Goal: Task Accomplishment & Management: Manage account settings

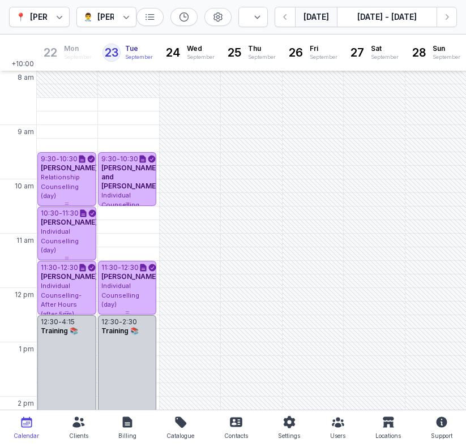
select select "week"
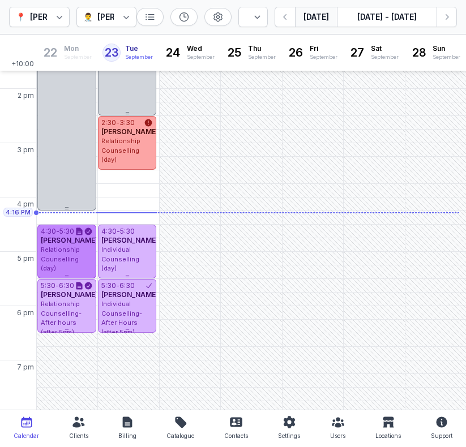
click at [59, 261] on span "Relationship Counselling (day)" at bounding box center [60, 259] width 39 height 27
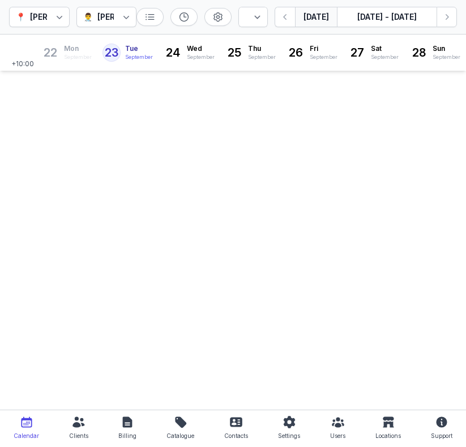
select select "week"
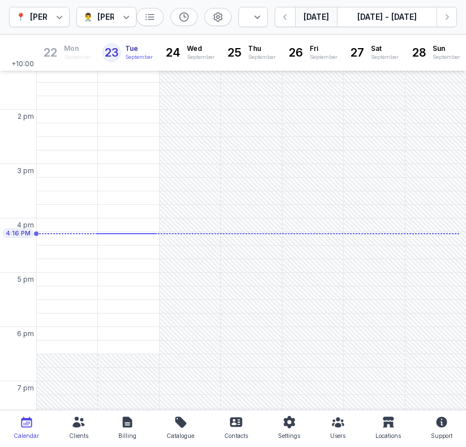
scroll to position [308, 0]
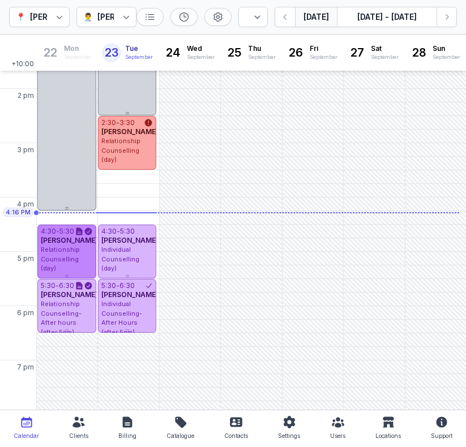
click at [49, 260] on span "Relationship Counselling (day)" at bounding box center [60, 259] width 39 height 27
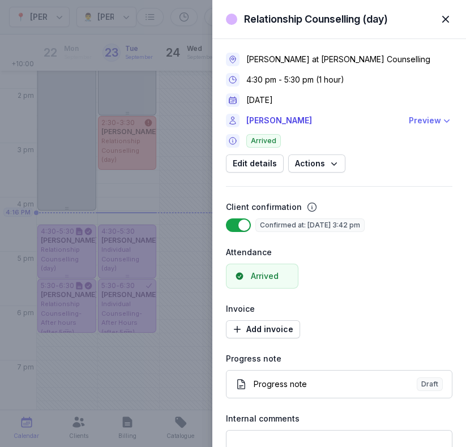
click at [428, 118] on div "Preview" at bounding box center [425, 121] width 32 height 14
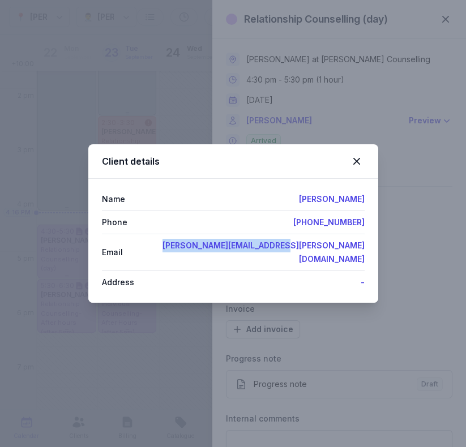
drag, startPoint x: 251, startPoint y: 257, endPoint x: 470, endPoint y: 252, distance: 219.6
click at [465, 252] on html "Dashboard Calendar Clients Sessions Billing Contacts My business Reports Help S…" at bounding box center [233, 223] width 466 height 447
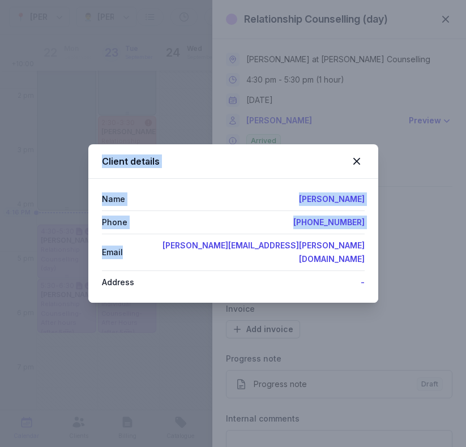
copy body "Collapse Relationship Counselling (day) Close panel Charlee Manaley at Courtney…"
click at [256, 252] on div "Email caitlin.norrie@outlook.com" at bounding box center [233, 252] width 263 height 37
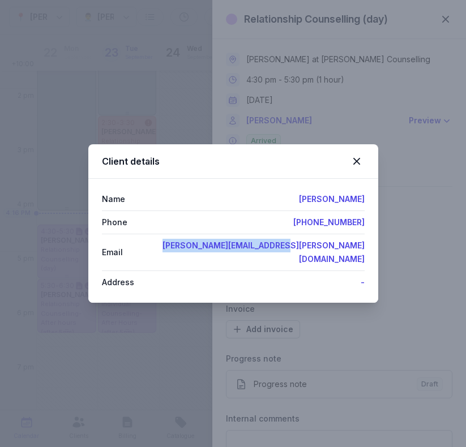
drag, startPoint x: 256, startPoint y: 252, endPoint x: 371, endPoint y: 250, distance: 114.3
click at [371, 250] on div "Name Caitlin Norrie Phone +61448878810 Email caitlin.norrie@outlook.com Address…" at bounding box center [233, 241] width 290 height 124
copy link "caitlin.norrie@outlook.com"
click at [358, 165] on icon at bounding box center [357, 161] width 14 height 14
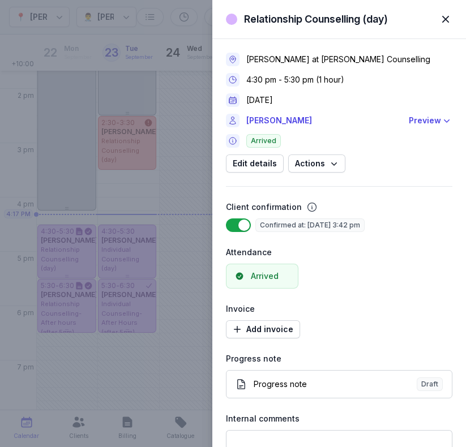
click at [445, 18] on span "button" at bounding box center [445, 19] width 25 height 25
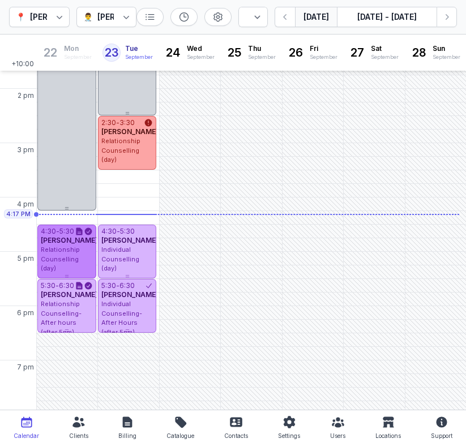
click at [66, 244] on span "[PERSON_NAME]" at bounding box center [69, 240] width 57 height 8
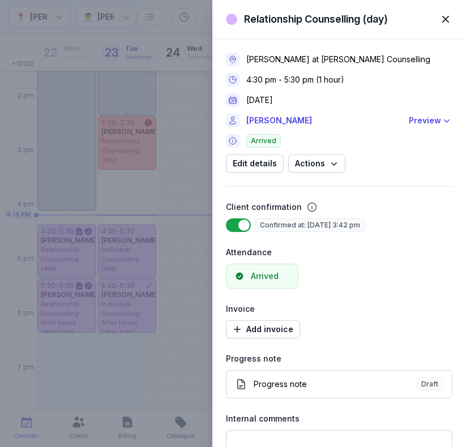
click at [388, 195] on div "Charlee Manaley at Courtney Mac Counselling 4:30 pm - 5:30 pm (1 hour) 22 Sept …" at bounding box center [339, 270] width 226 height 463
click at [445, 14] on span "button" at bounding box center [445, 19] width 25 height 25
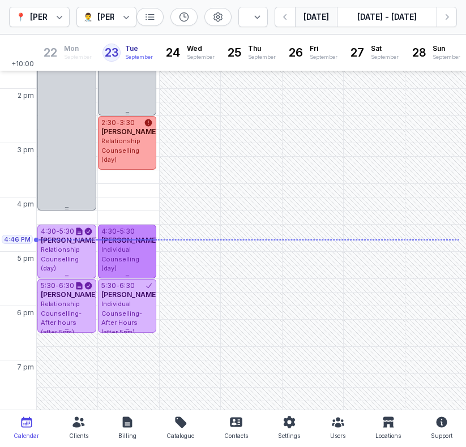
click at [124, 257] on span "Individual Counselling (day)" at bounding box center [120, 259] width 38 height 27
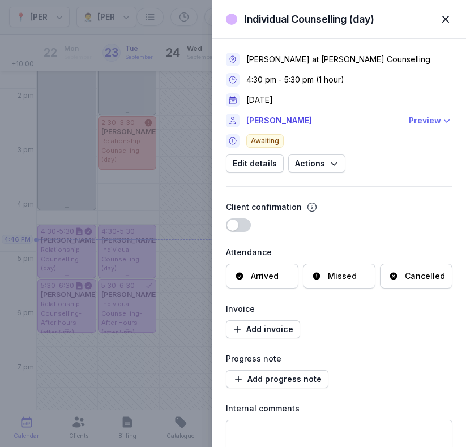
click at [410, 120] on div "Preview" at bounding box center [425, 121] width 32 height 14
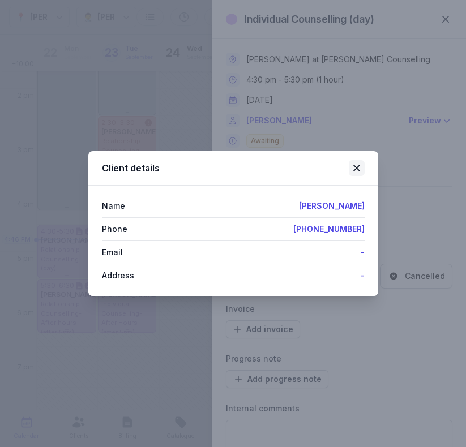
click at [359, 172] on icon at bounding box center [357, 168] width 14 height 14
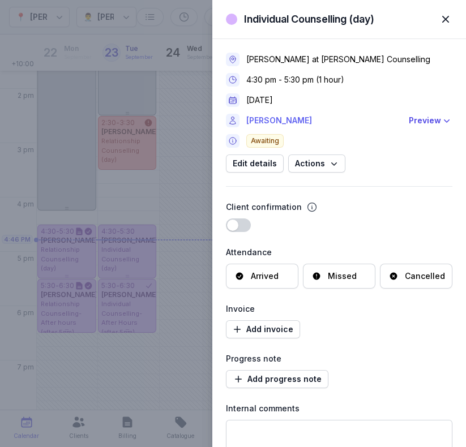
click at [275, 125] on link "[PERSON_NAME]" at bounding box center [324, 121] width 156 height 14
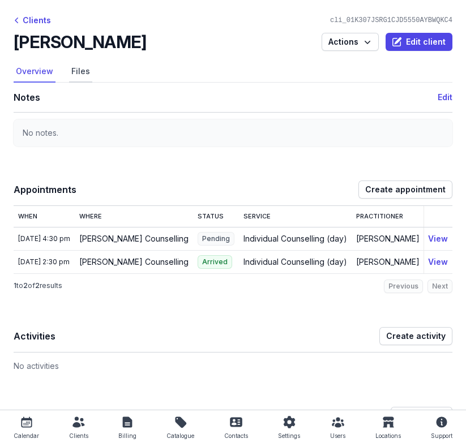
click at [74, 71] on link "Files" at bounding box center [80, 72] width 23 height 22
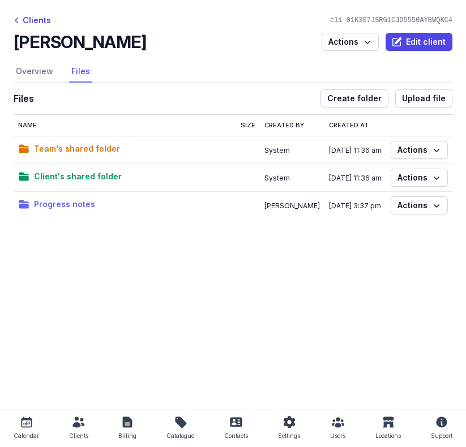
click at [71, 207] on span "Progress notes" at bounding box center [64, 204] width 61 height 14
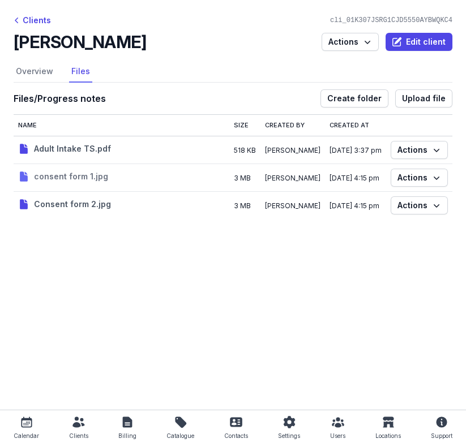
click at [77, 177] on span "consent form 1.jpg" at bounding box center [71, 177] width 74 height 14
click at [36, 23] on div "Clients" at bounding box center [32, 21] width 37 height 14
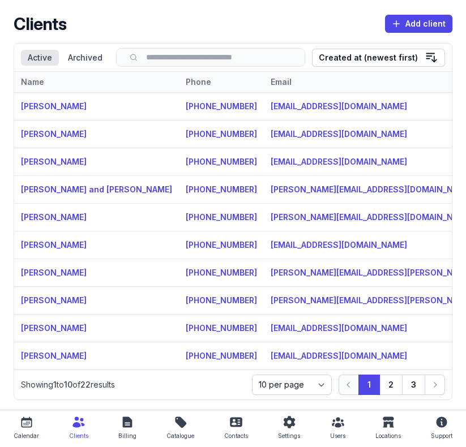
click at [23, 434] on div "Calendar" at bounding box center [26, 436] width 25 height 14
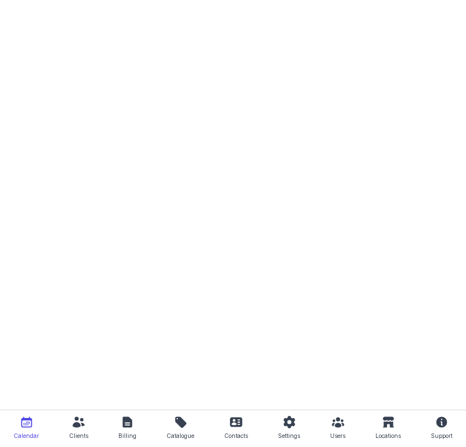
select select "week"
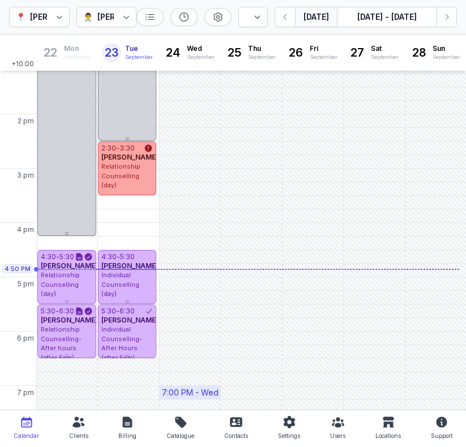
scroll to position [313, 0]
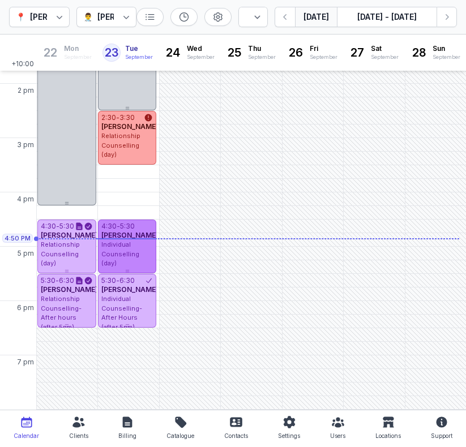
click at [113, 242] on span "Individual Counselling (day)" at bounding box center [120, 254] width 38 height 27
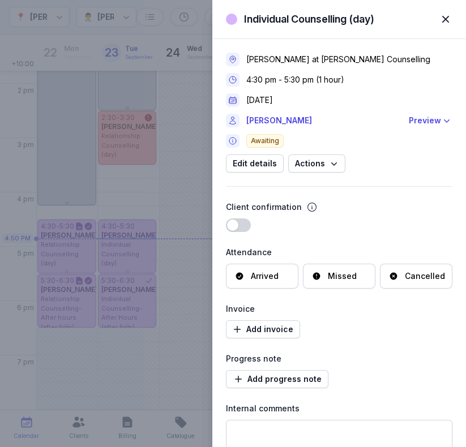
click at [331, 278] on div "Missed" at bounding box center [342, 275] width 29 height 11
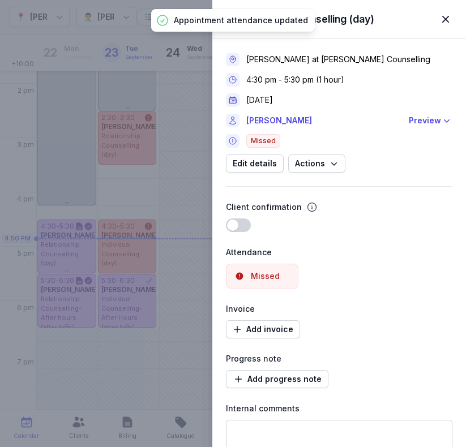
click at [446, 17] on span "button" at bounding box center [445, 19] width 25 height 25
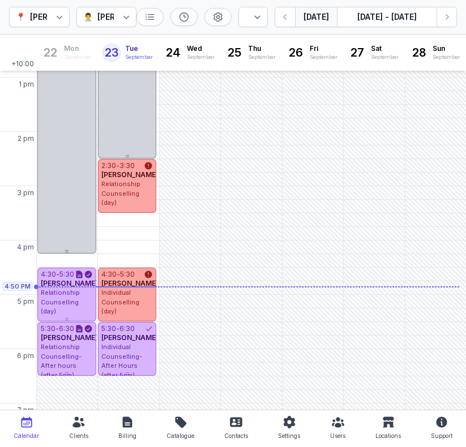
scroll to position [260, 0]
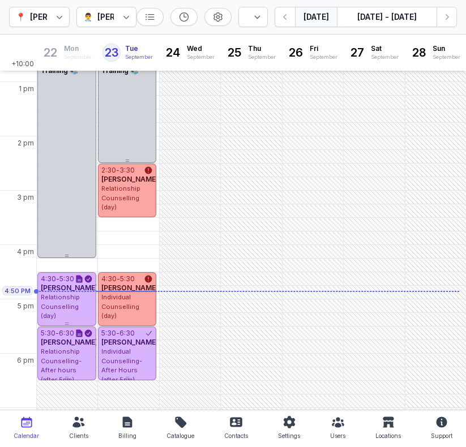
click at [118, 18] on div at bounding box center [126, 17] width 20 height 20
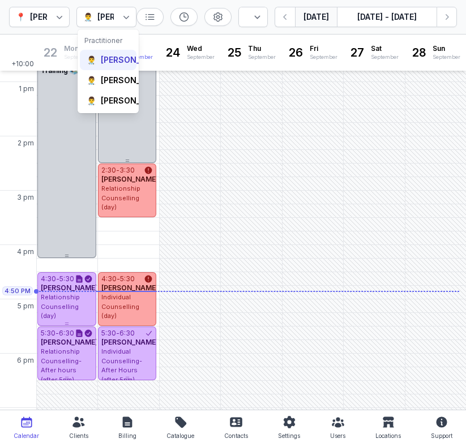
click at [108, 65] on div "Courtney McAliece" at bounding box center [134, 59] width 66 height 11
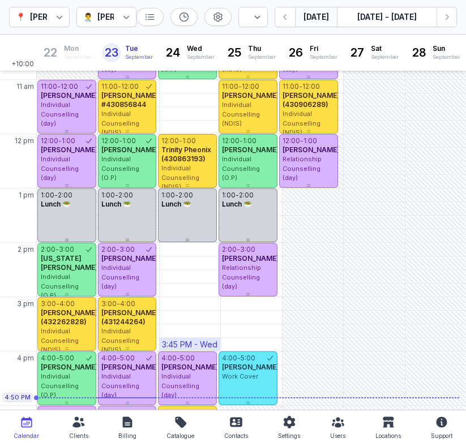
scroll to position [160, 0]
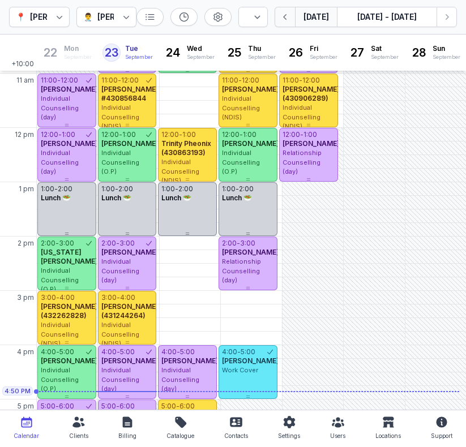
click at [291, 21] on icon "button" at bounding box center [285, 16] width 11 height 11
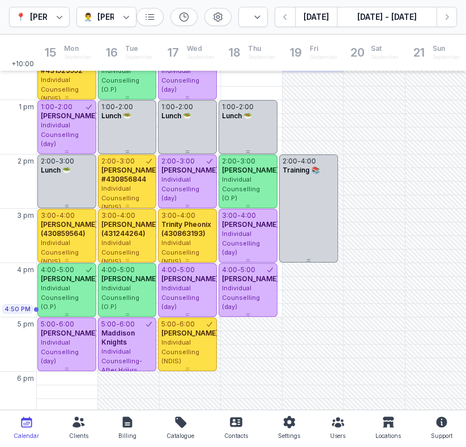
scroll to position [241, 0]
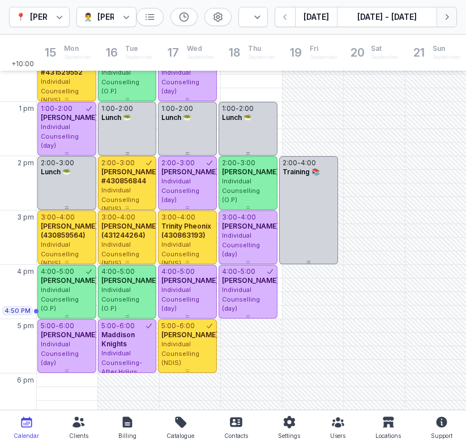
click at [450, 21] on icon "button" at bounding box center [446, 16] width 11 height 11
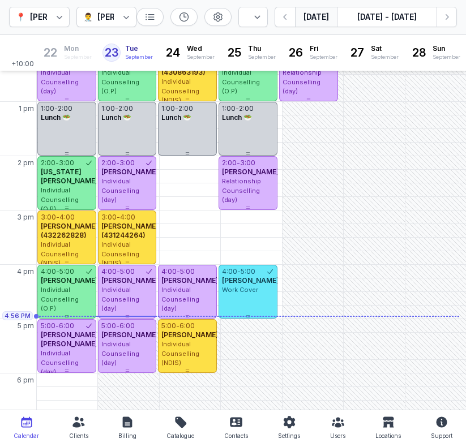
click at [317, 13] on button "[DATE]" at bounding box center [316, 17] width 42 height 20
click at [101, 15] on div "Courtney McAliece" at bounding box center [130, 17] width 66 height 14
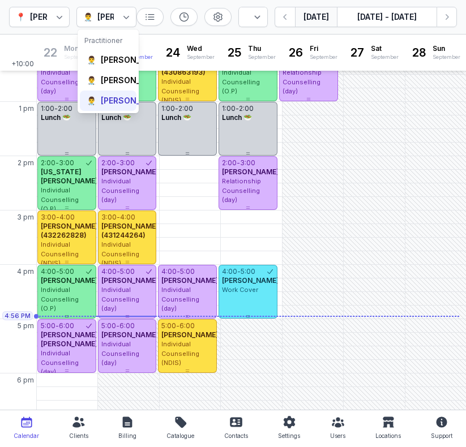
click at [106, 111] on div "👨‍⚕️ Charlee Manaley" at bounding box center [108, 101] width 57 height 20
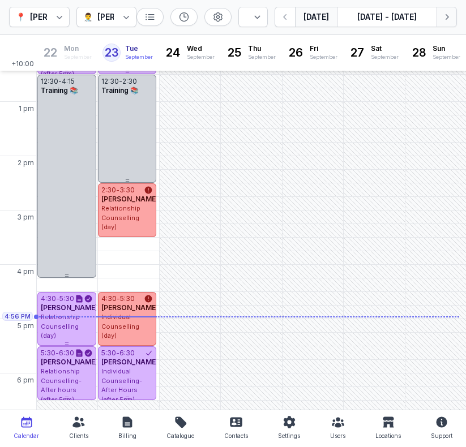
click at [449, 15] on icon "button" at bounding box center [446, 16] width 11 height 11
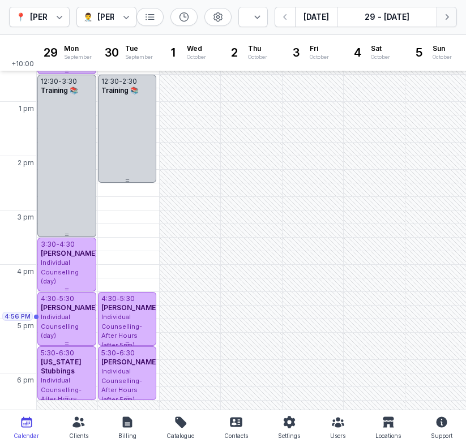
click at [448, 16] on icon "button" at bounding box center [446, 16] width 11 height 11
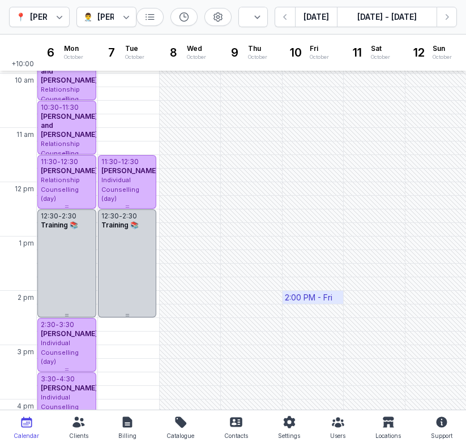
scroll to position [109, 0]
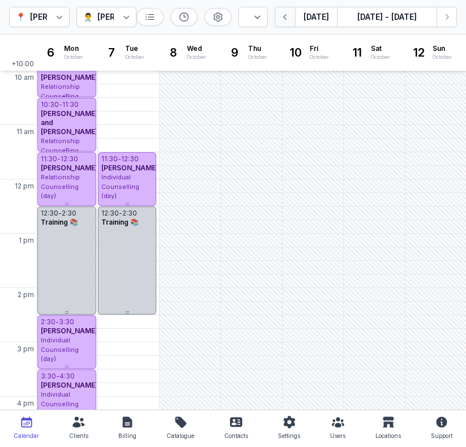
click at [290, 19] on icon "button" at bounding box center [285, 16] width 11 height 11
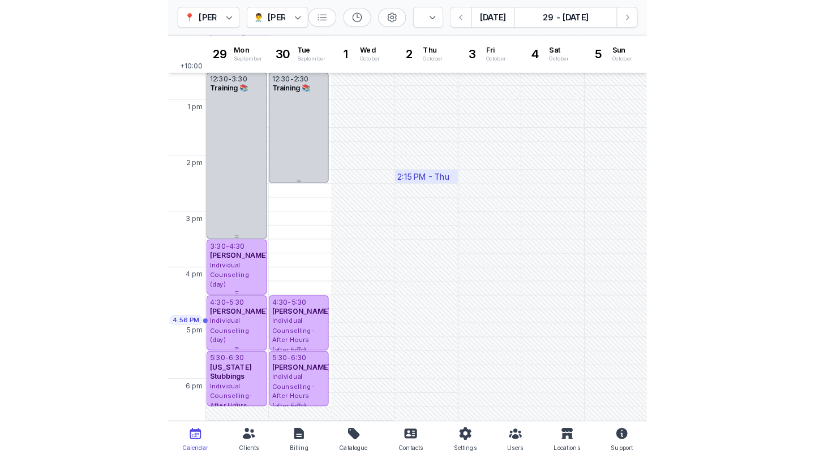
scroll to position [244, 0]
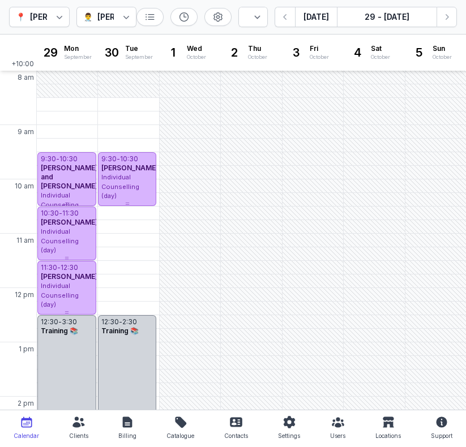
select select "week"
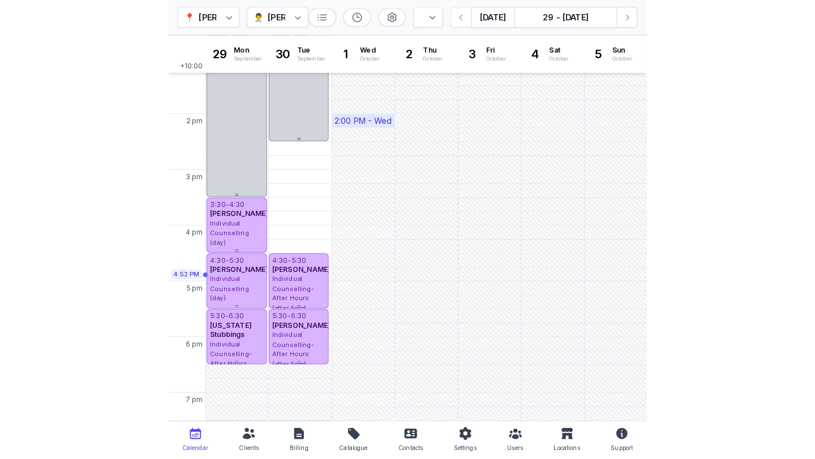
scroll to position [284, 0]
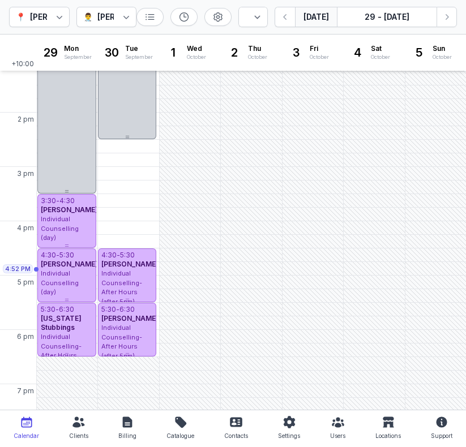
click at [323, 12] on button "[DATE]" at bounding box center [316, 17] width 42 height 20
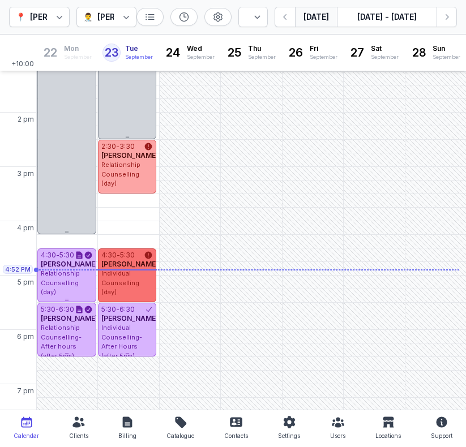
click at [124, 281] on span "Individual Counselling (day)" at bounding box center [120, 282] width 38 height 27
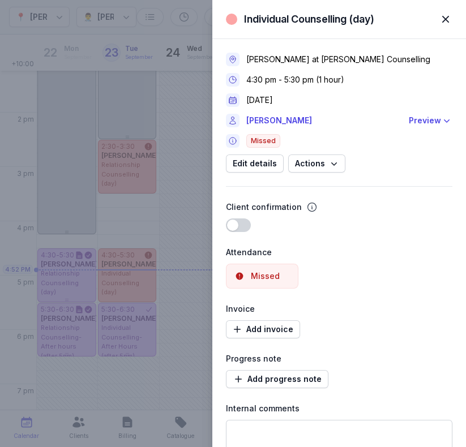
click at [249, 272] on div "Missed" at bounding box center [257, 275] width 45 height 11
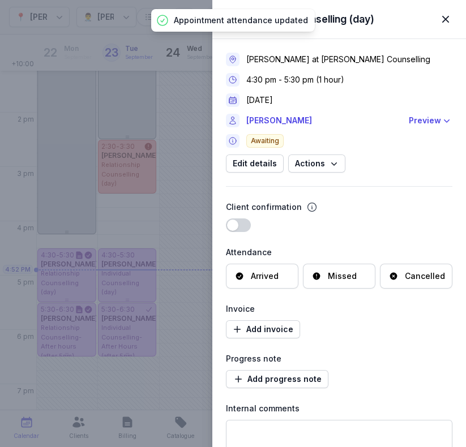
click at [340, 273] on div "Missed" at bounding box center [342, 275] width 29 height 11
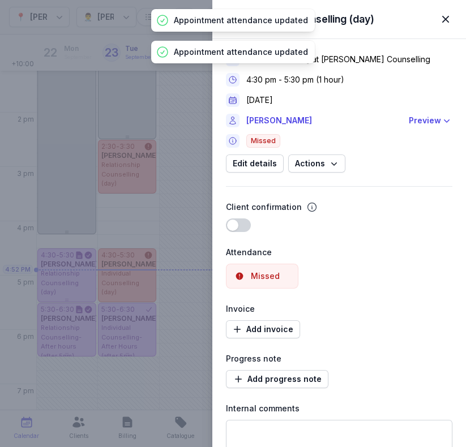
click at [448, 20] on span "button" at bounding box center [445, 19] width 25 height 25
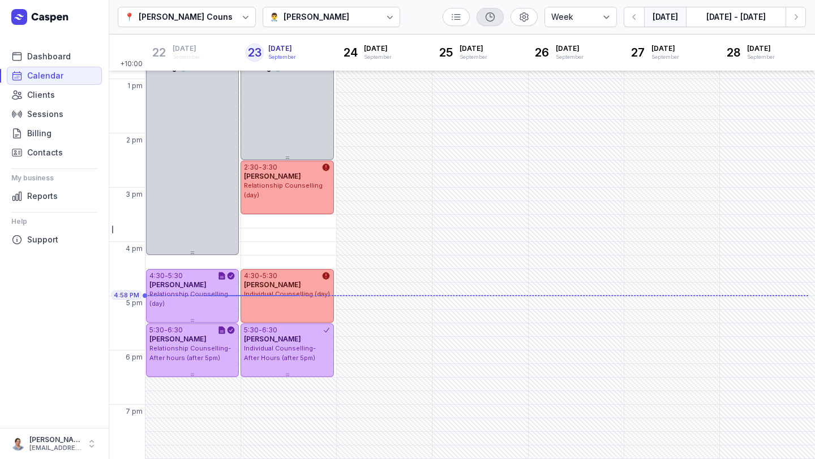
scroll to position [263, 0]
